Goal: Task Accomplishment & Management: Use online tool/utility

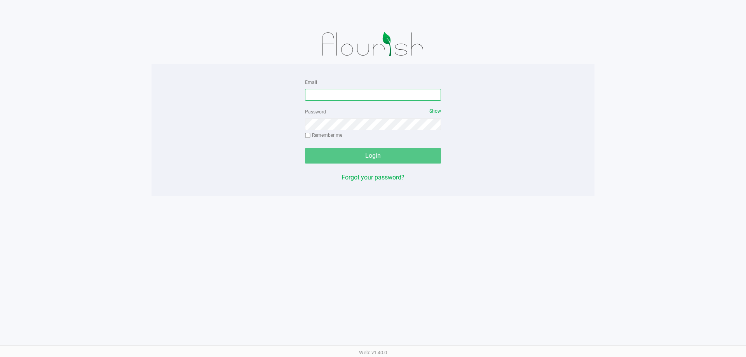
click at [352, 92] on input "Email" at bounding box center [373, 95] width 136 height 12
type input "[EMAIL_ADDRESS][DOMAIN_NAME]"
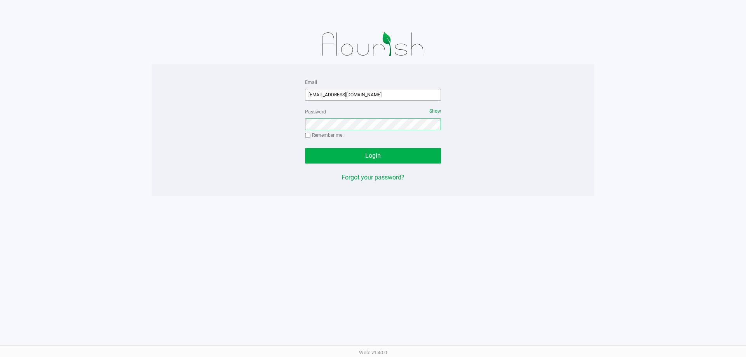
click at [305, 148] on button "Login" at bounding box center [373, 156] width 136 height 16
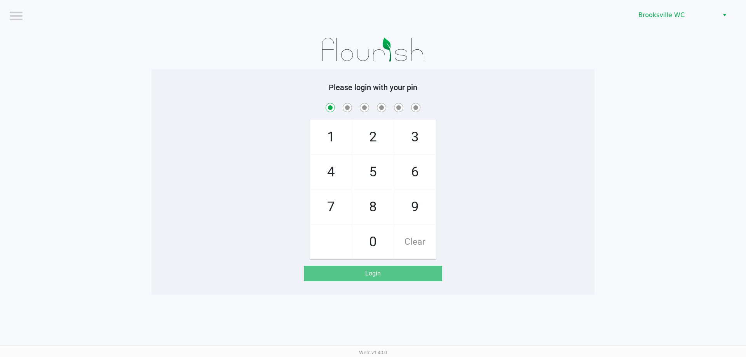
checkbox input "true"
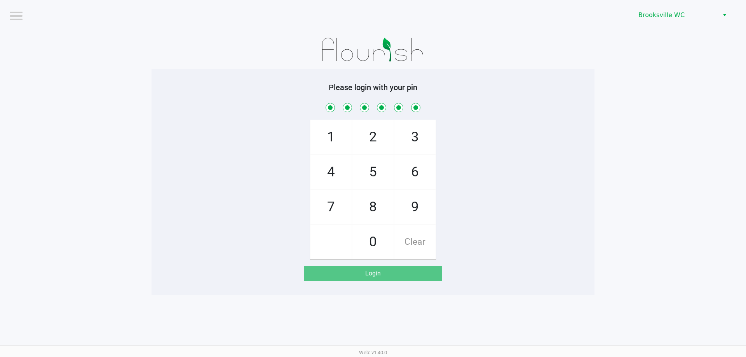
checkbox input "true"
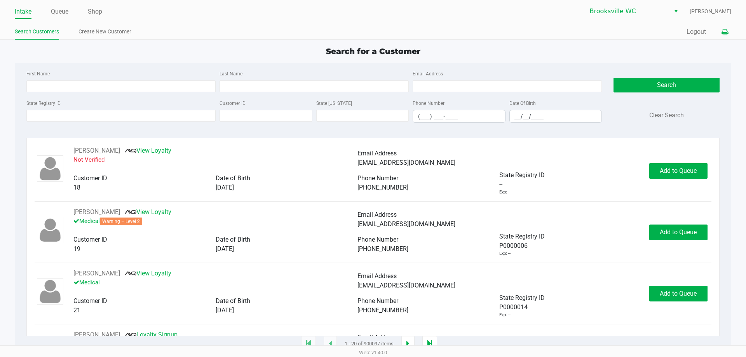
click at [729, 32] on button at bounding box center [724, 32] width 13 height 14
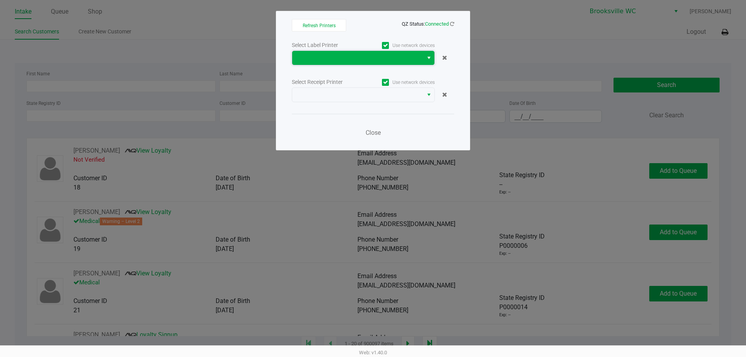
click at [410, 58] on span at bounding box center [358, 57] width 122 height 9
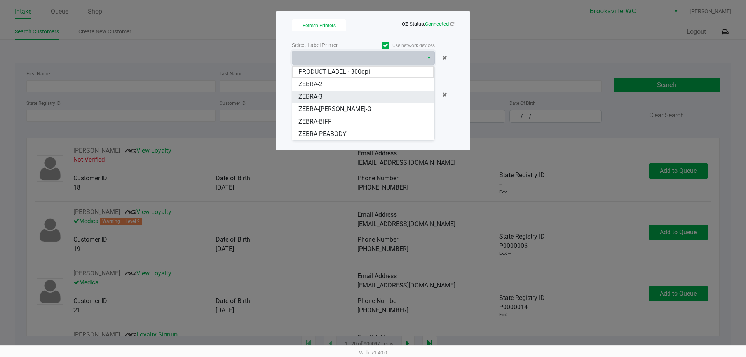
click at [336, 97] on li "ZEBRA-3" at bounding box center [363, 97] width 142 height 12
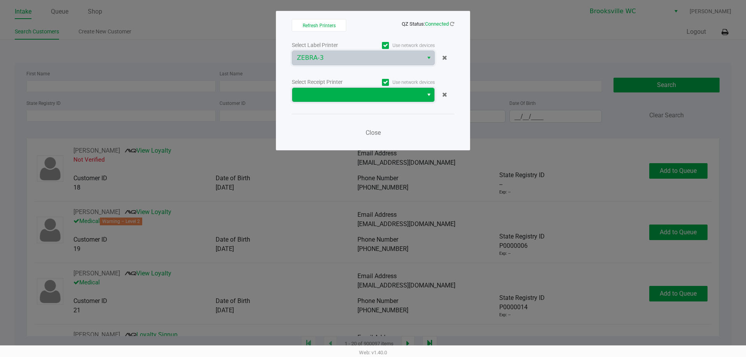
click at [334, 93] on span at bounding box center [358, 94] width 122 height 9
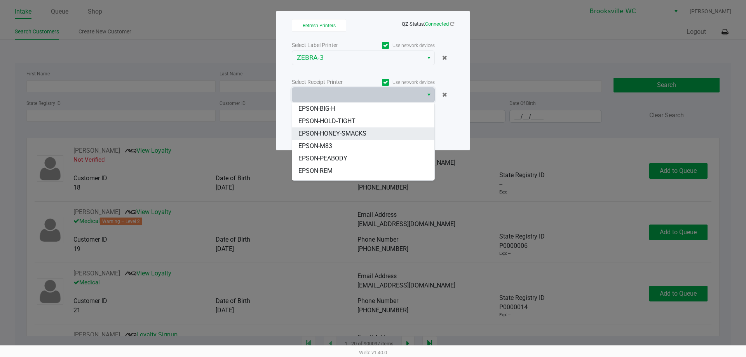
scroll to position [39, 0]
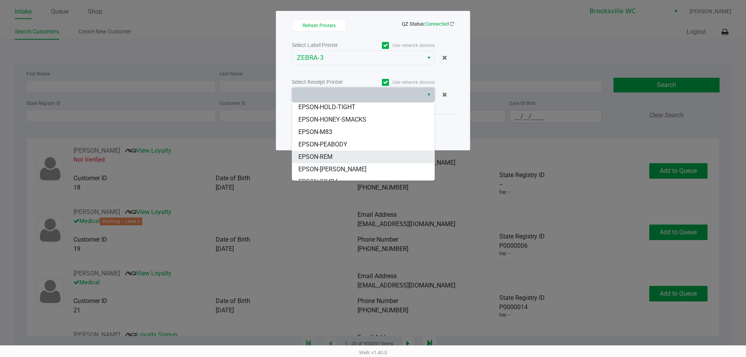
click at [341, 159] on li "EPSON-REM" at bounding box center [363, 157] width 142 height 12
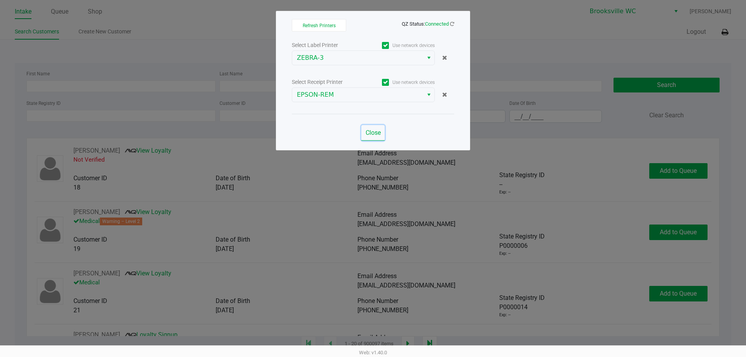
click at [377, 129] on button "Close" at bounding box center [372, 133] width 23 height 16
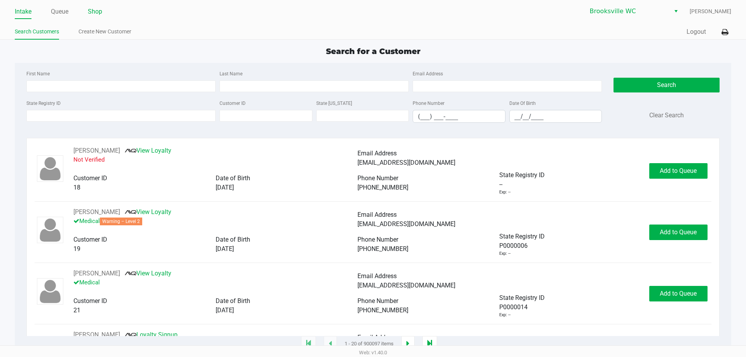
click at [95, 14] on link "Shop" at bounding box center [95, 11] width 14 height 11
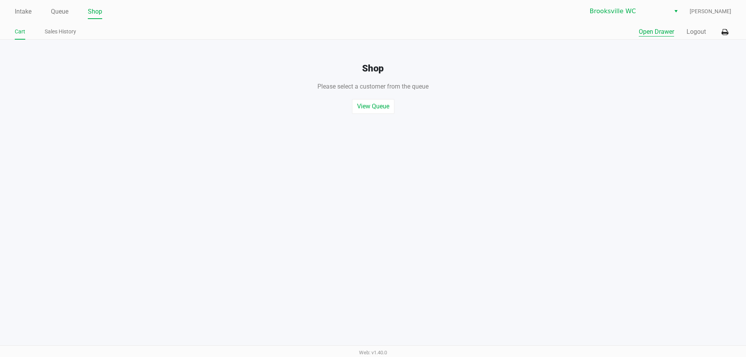
click at [664, 28] on button "Open Drawer" at bounding box center [656, 31] width 35 height 9
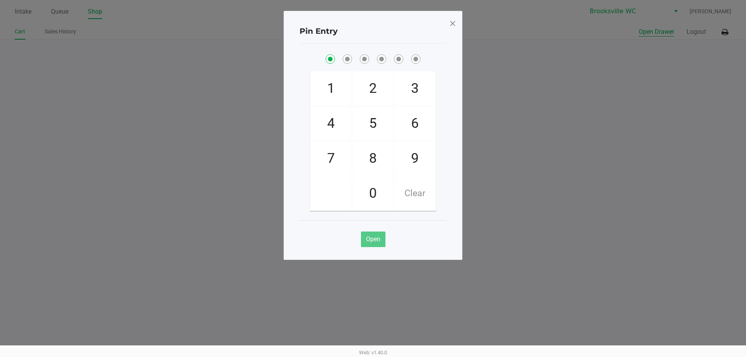
checkbox input "true"
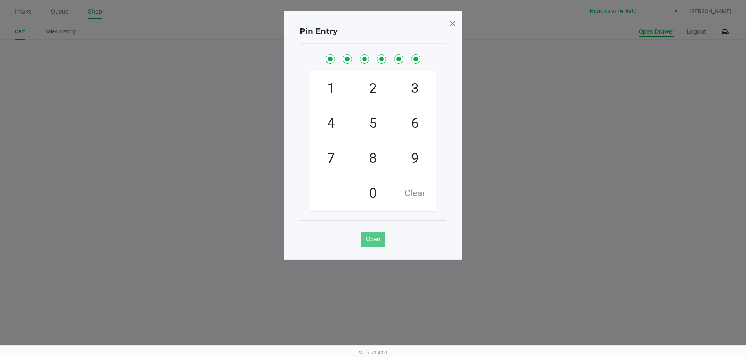
checkbox input "true"
